Goal: Check status: Check status

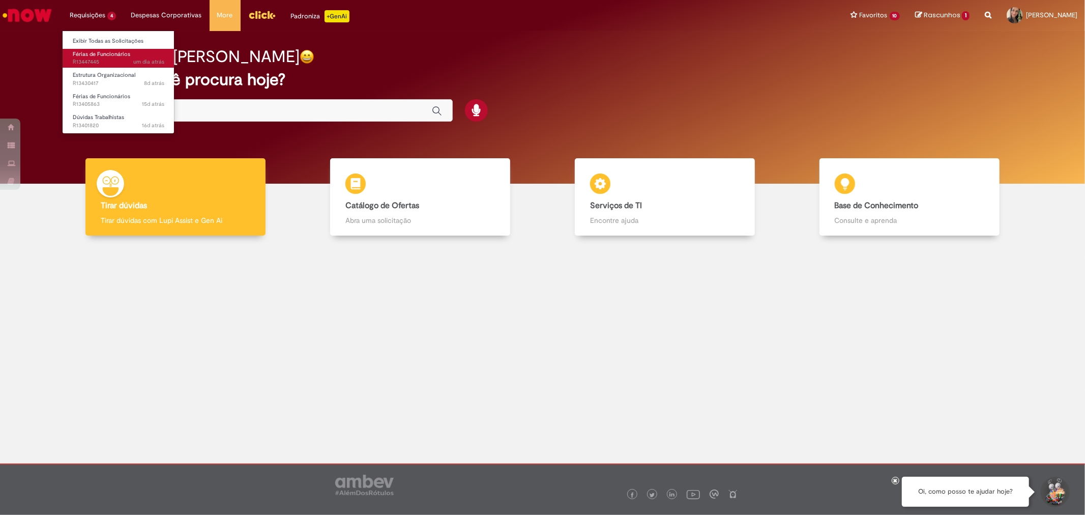
click at [110, 64] on span "um dia atrás um dia atrás R13447445" at bounding box center [119, 62] width 92 height 8
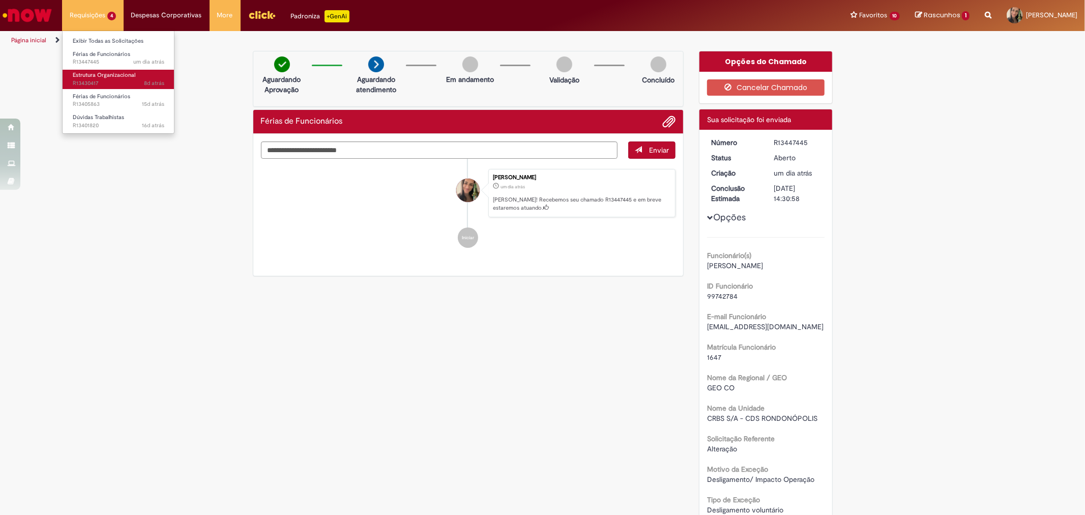
click at [99, 79] on span "8d atrás 8 dias atrás R13430417" at bounding box center [119, 83] width 92 height 8
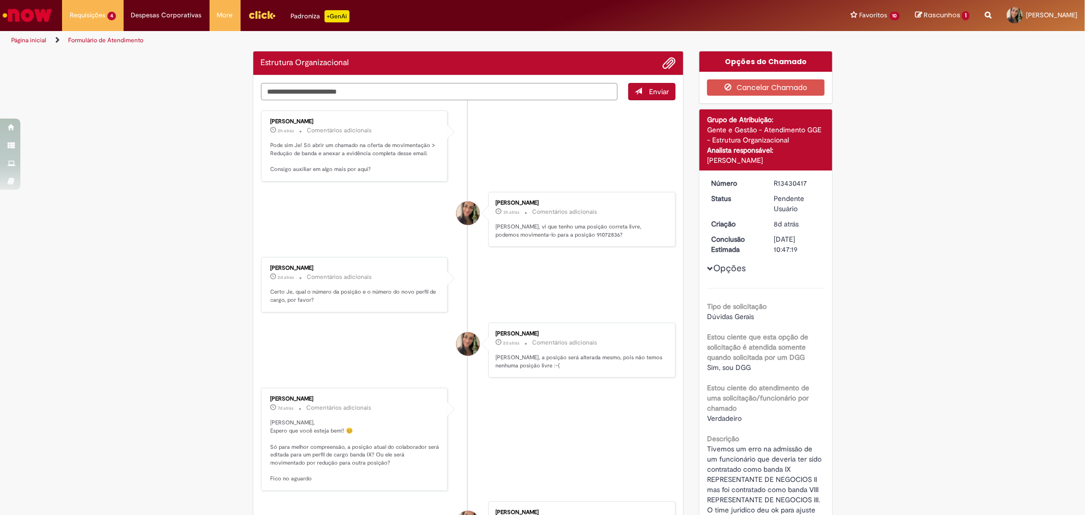
click at [321, 88] on textarea "Digite sua mensagem aqui..." at bounding box center [439, 91] width 357 height 17
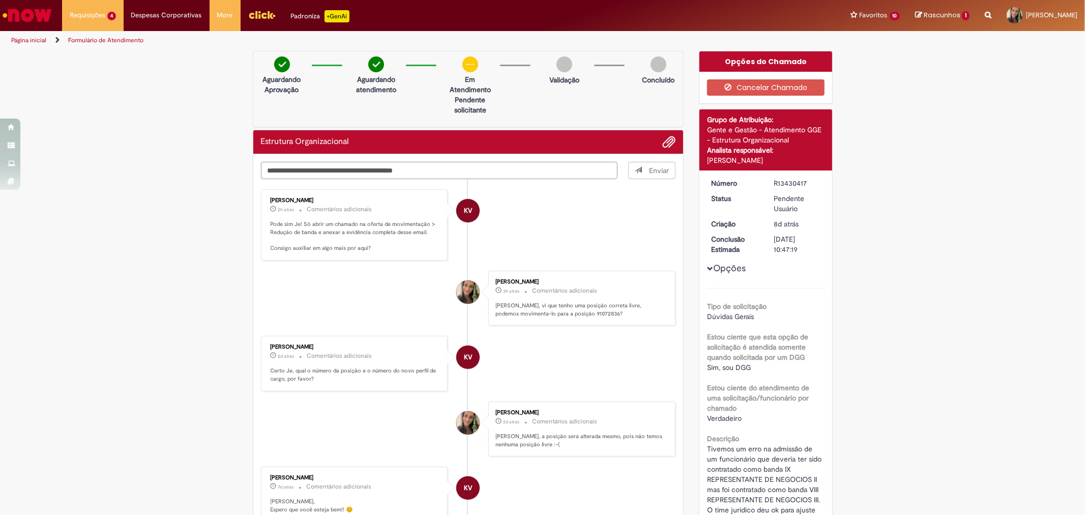
type textarea "**********"
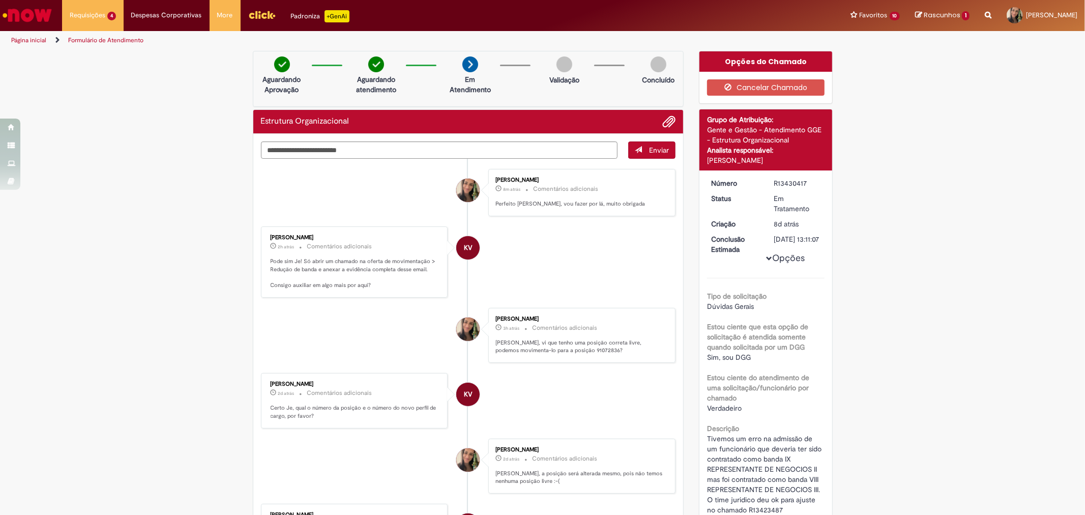
drag, startPoint x: 169, startPoint y: 217, endPoint x: 110, endPoint y: 124, distance: 110.6
click at [169, 215] on div "Verificar Código de Barras Aguardando Aprovação Aguardando atendimento Em Atend…" at bounding box center [542, 458] width 1085 height 815
click at [44, 22] on img "Ir para a Homepage" at bounding box center [27, 15] width 52 height 20
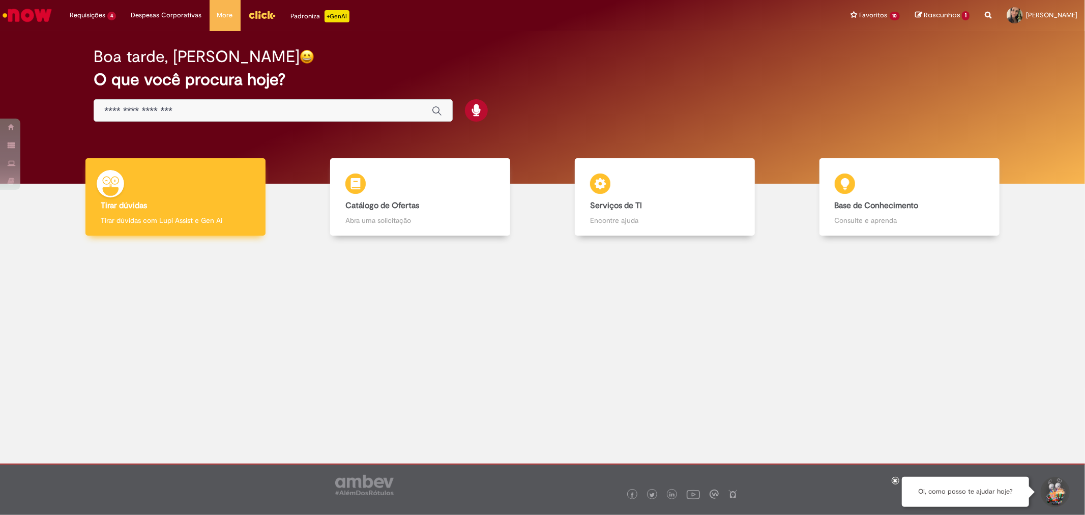
drag, startPoint x: 357, startPoint y: 384, endPoint x: 213, endPoint y: 187, distance: 244.1
click at [349, 370] on div at bounding box center [542, 330] width 1069 height 175
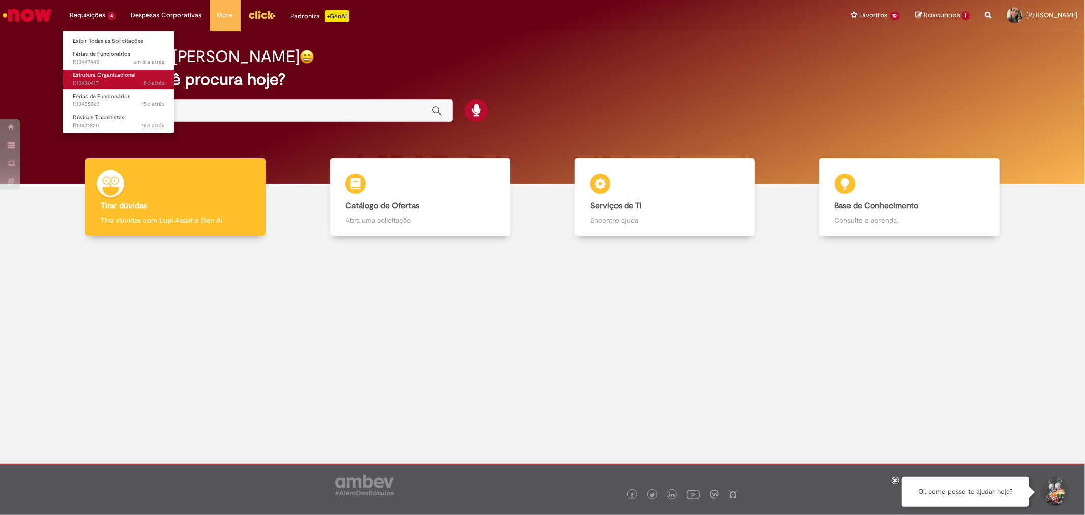
click at [107, 85] on span "8d atrás 8 dias atrás R13430417" at bounding box center [119, 83] width 92 height 8
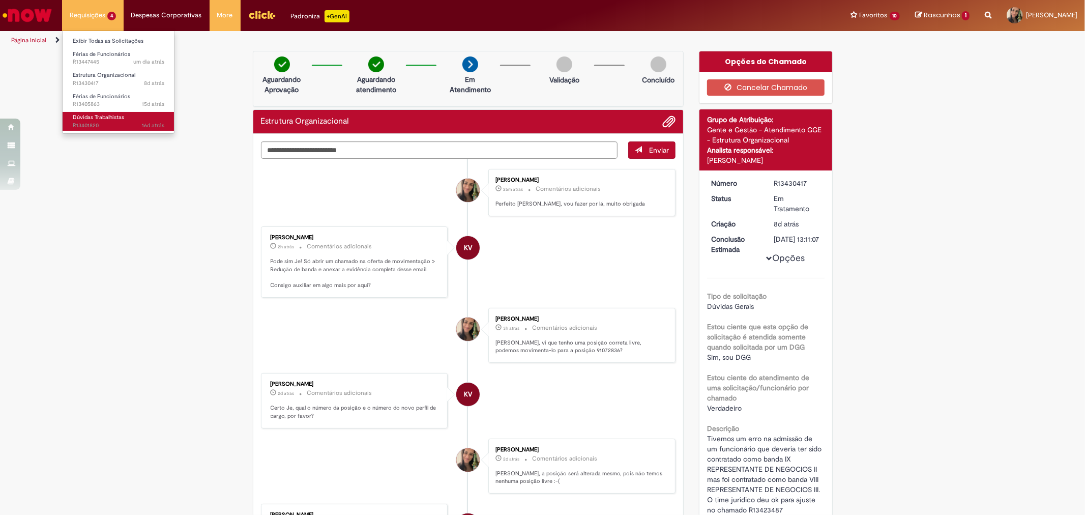
click at [79, 115] on span "Dúvidas Trabalhistas" at bounding box center [98, 117] width 51 height 8
